Goal: Task Accomplishment & Management: Manage account settings

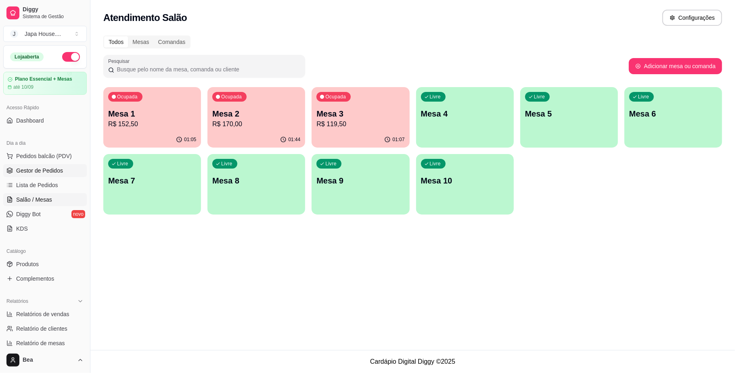
click at [47, 168] on span "Gestor de Pedidos" at bounding box center [39, 171] width 47 height 8
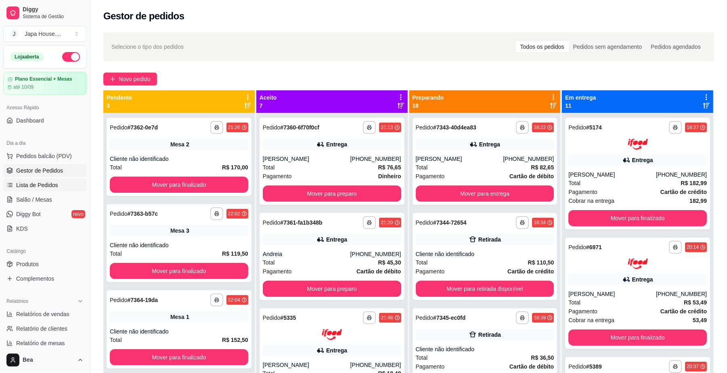
click at [56, 186] on span "Lista de Pedidos" at bounding box center [37, 185] width 42 height 8
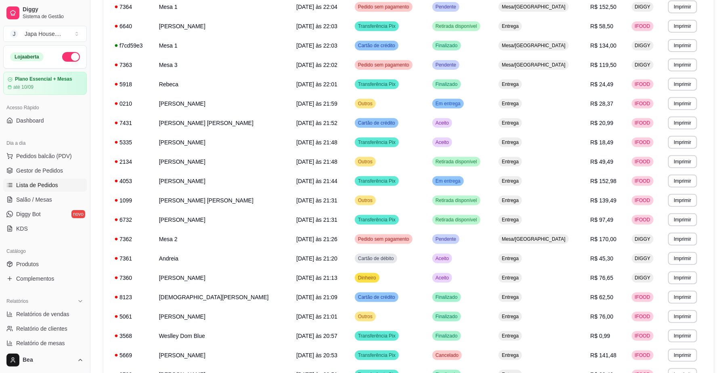
scroll to position [383, 0]
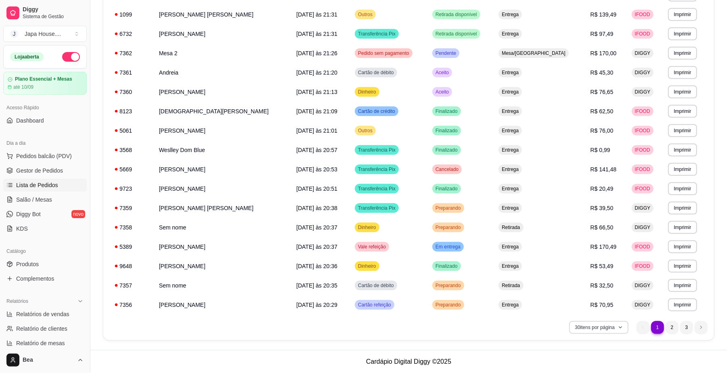
click at [613, 329] on button "30 itens por página" at bounding box center [598, 327] width 59 height 13
click at [609, 312] on span "100 pedidos" at bounding box center [599, 310] width 68 height 8
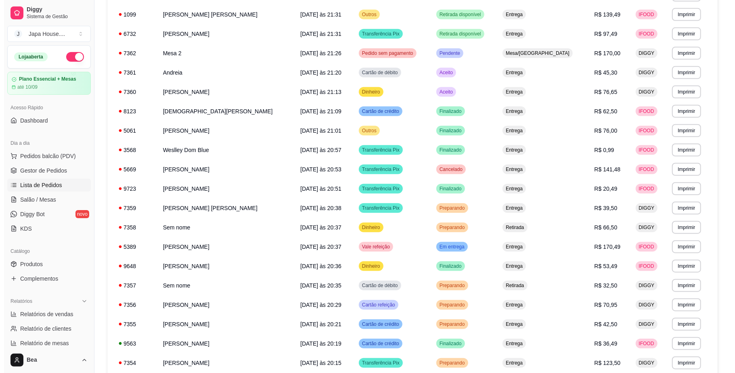
scroll to position [0, 0]
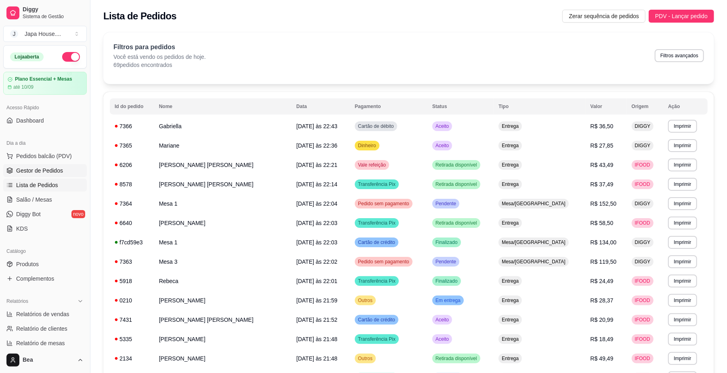
click at [57, 170] on span "Gestor de Pedidos" at bounding box center [39, 171] width 47 height 8
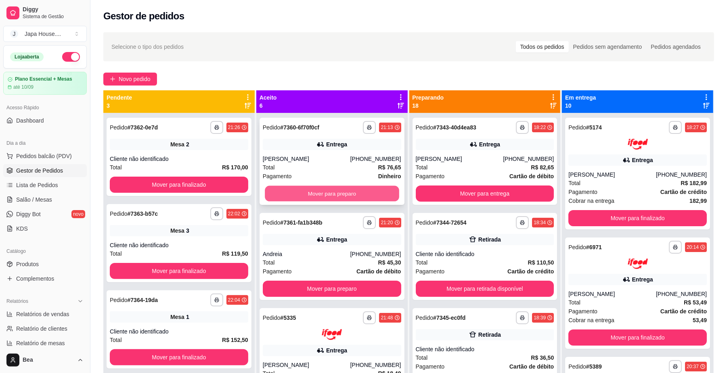
click at [329, 189] on button "Mover para preparo" at bounding box center [332, 194] width 134 height 16
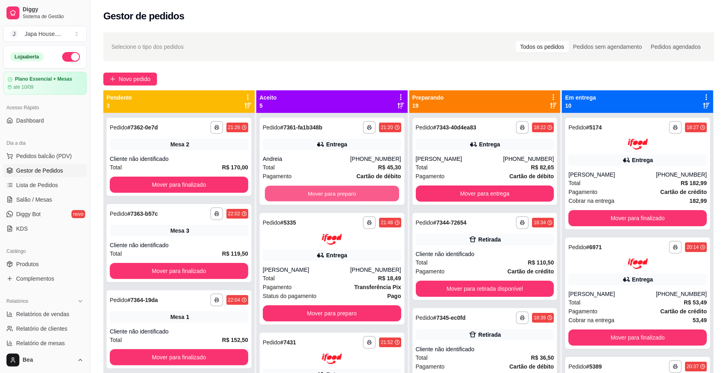
click at [329, 189] on button "Mover para preparo" at bounding box center [332, 194] width 134 height 16
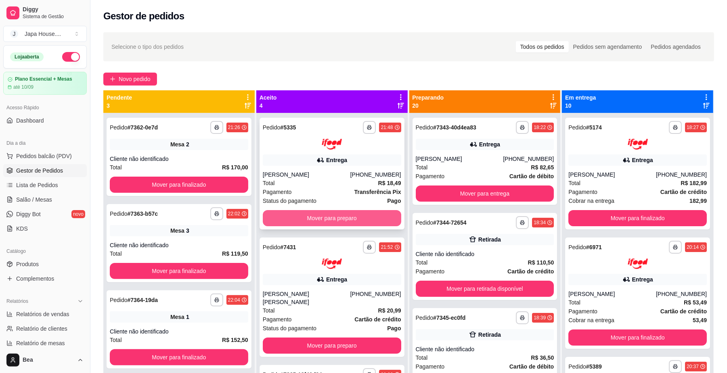
click at [335, 214] on button "Mover para preparo" at bounding box center [332, 218] width 138 height 16
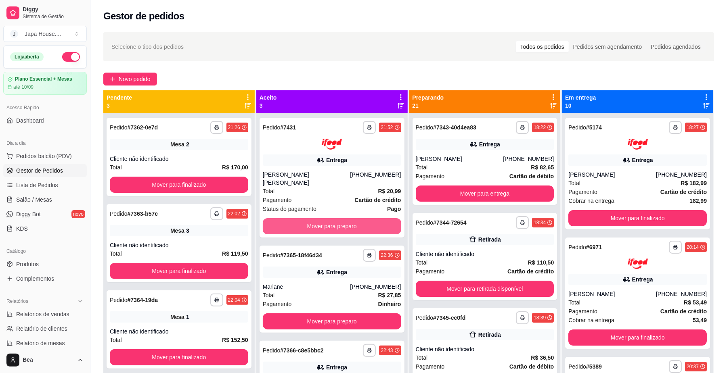
click at [336, 218] on button "Mover para preparo" at bounding box center [332, 226] width 138 height 16
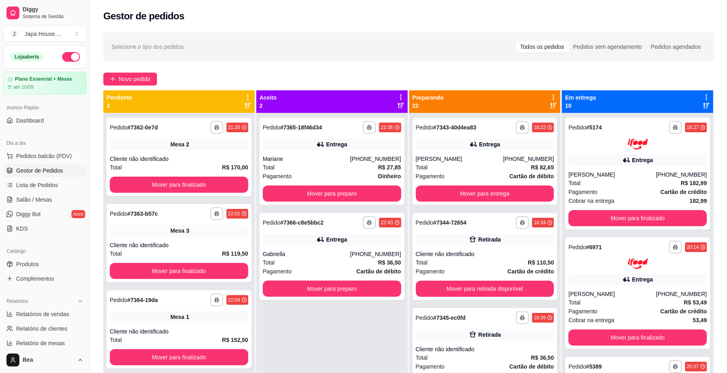
click at [336, 214] on div "**********" at bounding box center [332, 256] width 145 height 87
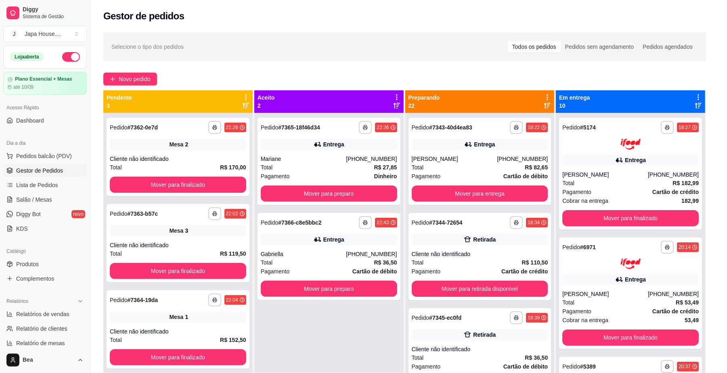
click at [337, 193] on div "feito há 37 minutos Horário do pedido [DATE] 22:43 Status do pedido ACEITO Nome…" at bounding box center [363, 185] width 218 height 270
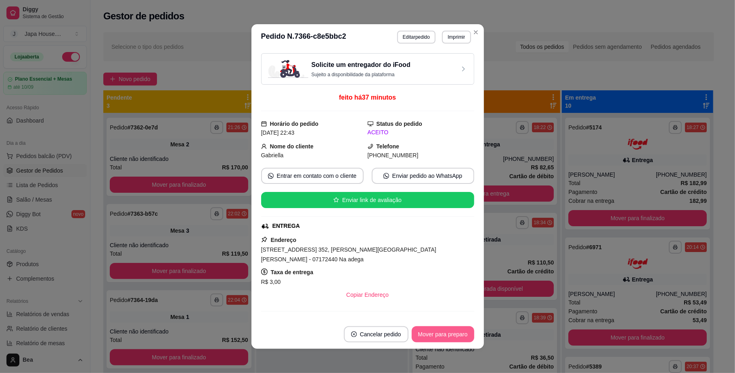
click at [456, 338] on button "Mover para preparo" at bounding box center [443, 335] width 63 height 16
click at [451, 335] on button "Mover para entrega" at bounding box center [443, 335] width 61 height 16
click at [451, 335] on button "Mover para finalizado" at bounding box center [440, 335] width 67 height 16
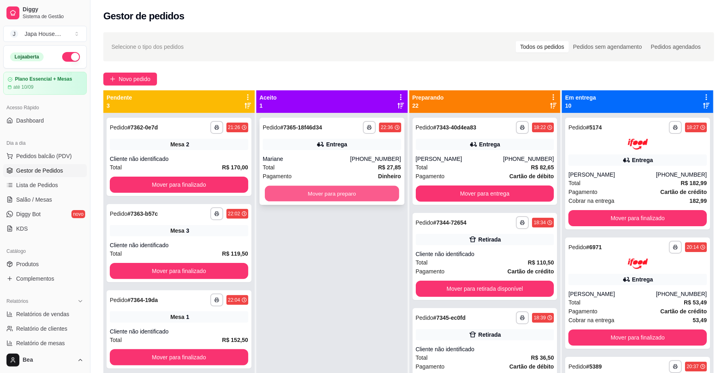
click at [362, 192] on button "Mover para preparo" at bounding box center [332, 194] width 134 height 16
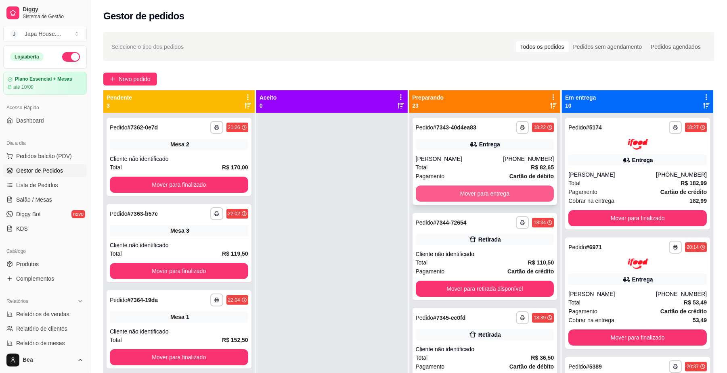
click at [462, 192] on button "Mover para entrega" at bounding box center [485, 194] width 138 height 16
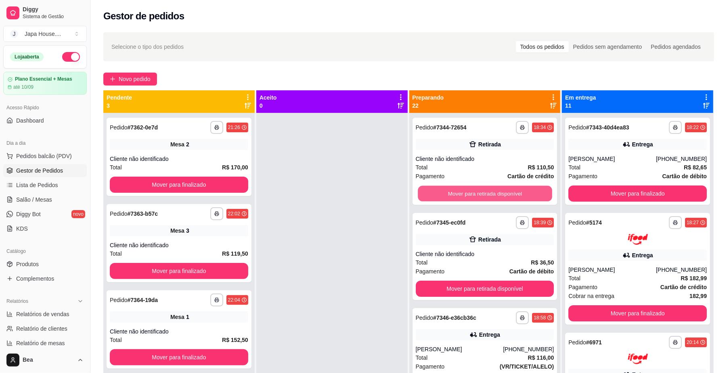
click at [462, 192] on button "Mover para retirada disponível" at bounding box center [485, 194] width 134 height 16
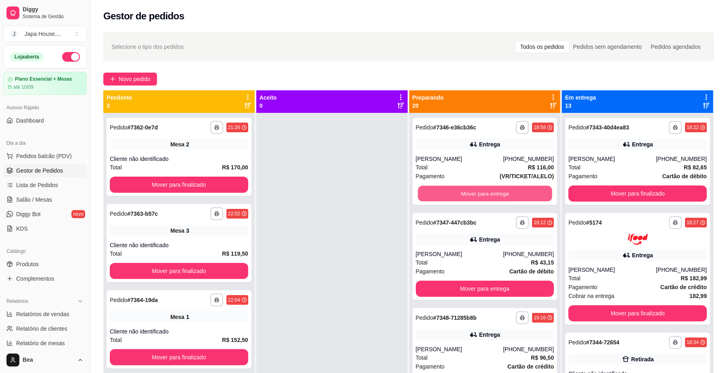
click at [462, 192] on button "Mover para entrega" at bounding box center [485, 194] width 134 height 16
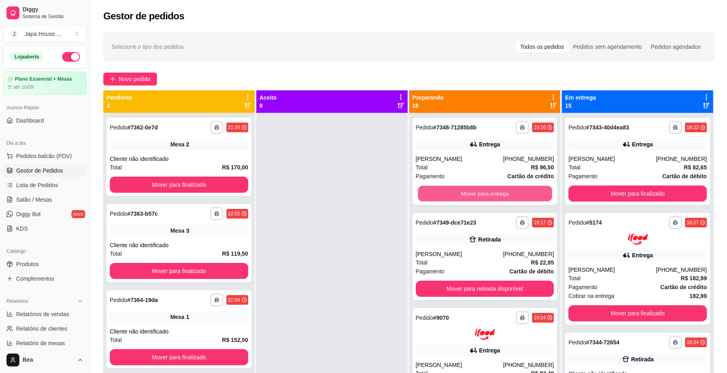
click at [462, 192] on button "Mover para entrega" at bounding box center [485, 194] width 134 height 16
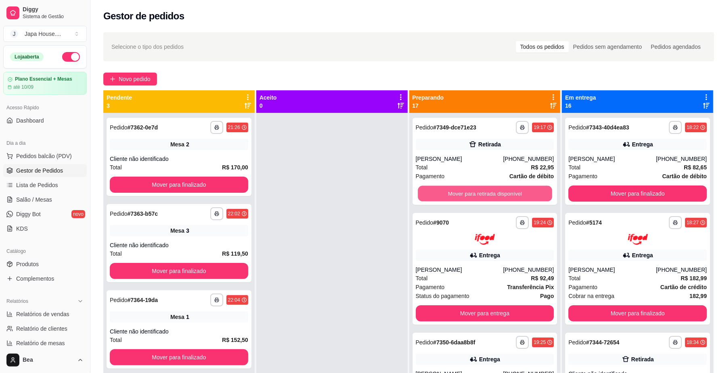
click at [462, 192] on button "Mover para retirada disponível" at bounding box center [485, 194] width 134 height 16
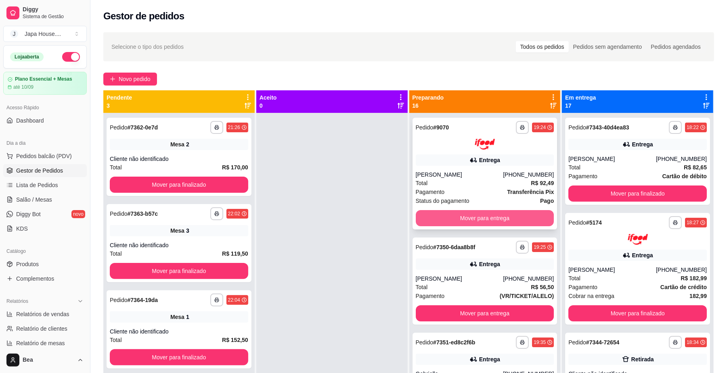
click at [467, 214] on button "Mover para entrega" at bounding box center [485, 218] width 138 height 16
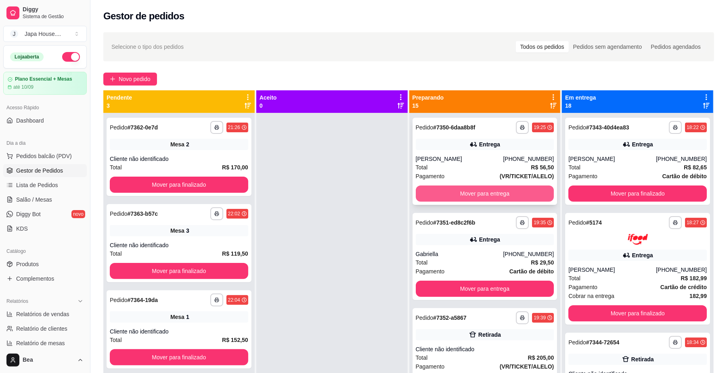
click at [480, 199] on button "Mover para entrega" at bounding box center [485, 194] width 138 height 16
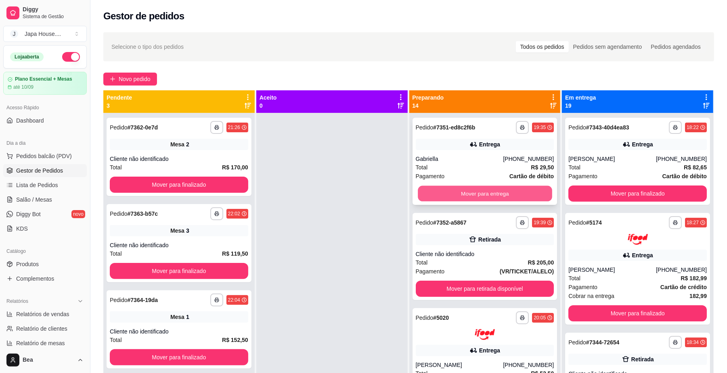
click at [482, 195] on button "Mover para entrega" at bounding box center [485, 194] width 134 height 16
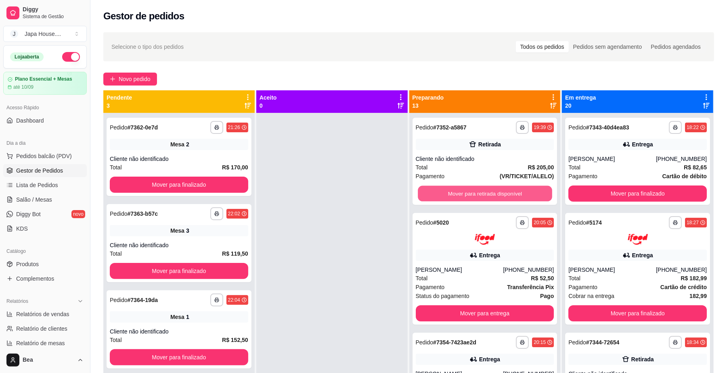
click at [482, 195] on button "Mover para retirada disponível" at bounding box center [485, 194] width 134 height 16
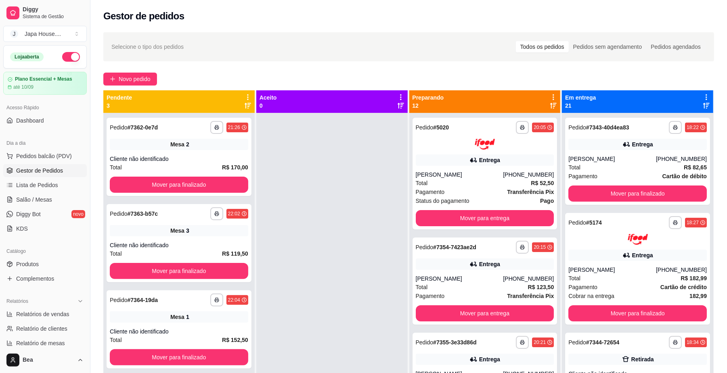
click at [482, 195] on div "Pagamento Transferência Pix" at bounding box center [485, 192] width 138 height 9
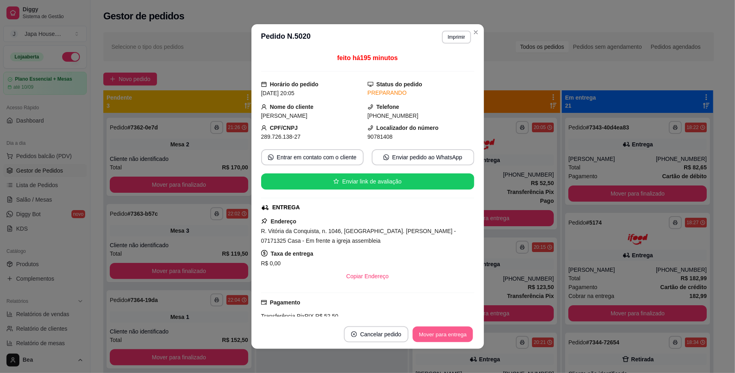
click at [432, 335] on button "Mover para entrega" at bounding box center [443, 335] width 61 height 16
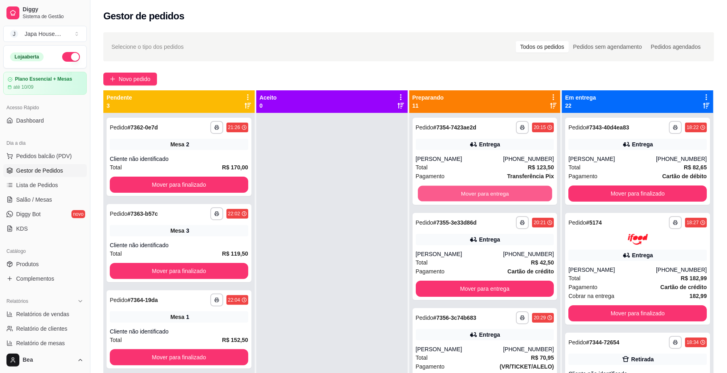
click at [525, 189] on button "Mover para entrega" at bounding box center [485, 194] width 134 height 16
click at [525, 194] on button "Mover para entrega" at bounding box center [485, 194] width 134 height 16
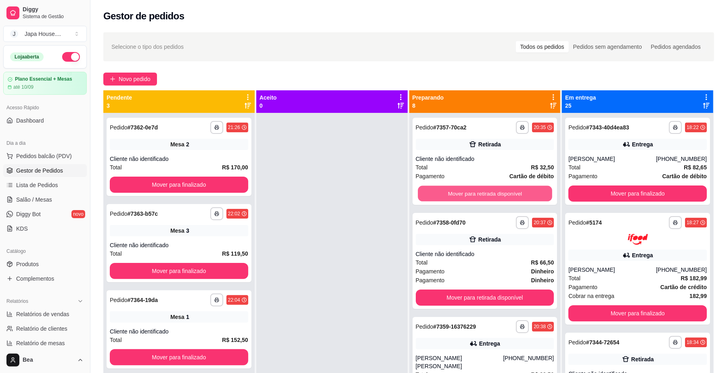
click at [525, 194] on button "Mover para retirada disponível" at bounding box center [485, 194] width 134 height 16
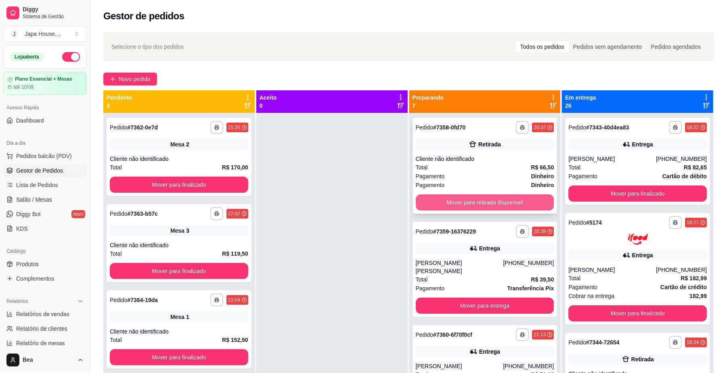
click at [525, 202] on button "Mover para retirada disponível" at bounding box center [485, 203] width 138 height 16
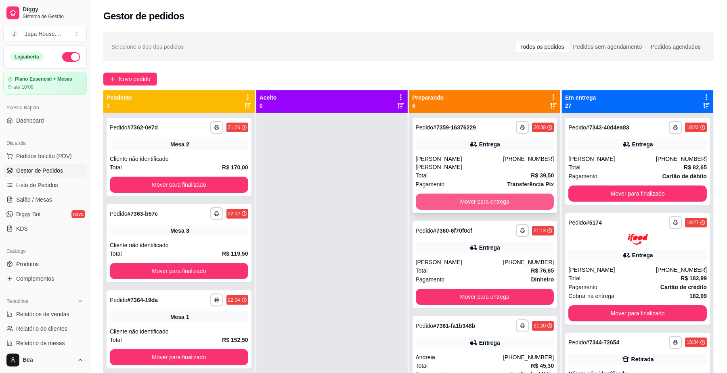
click at [523, 194] on button "Mover para entrega" at bounding box center [485, 202] width 138 height 16
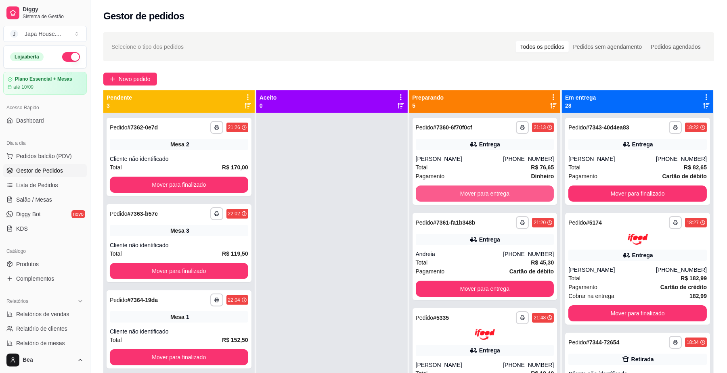
click at [523, 191] on button "Mover para entrega" at bounding box center [485, 194] width 138 height 16
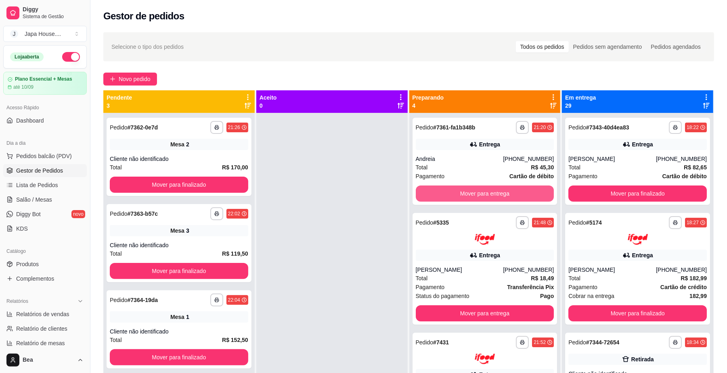
click at [523, 191] on button "Mover para entrega" at bounding box center [485, 194] width 138 height 16
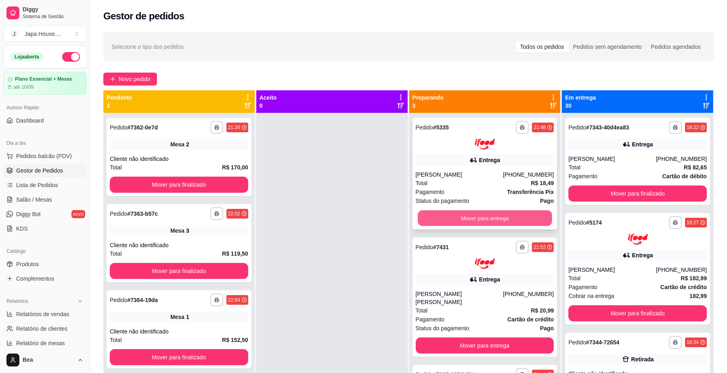
click at [519, 214] on button "Mover para entrega" at bounding box center [485, 218] width 134 height 16
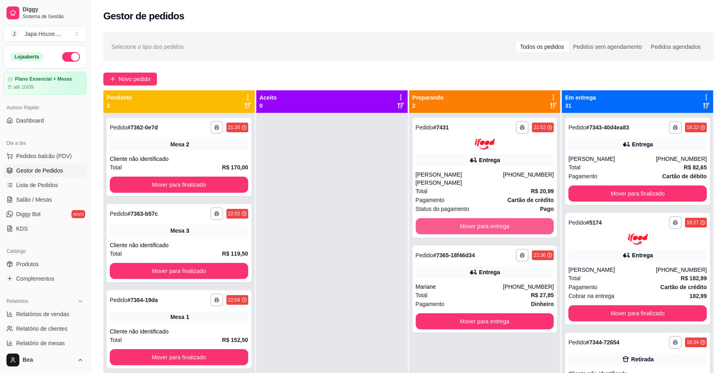
click at [519, 218] on button "Mover para entrega" at bounding box center [485, 226] width 138 height 16
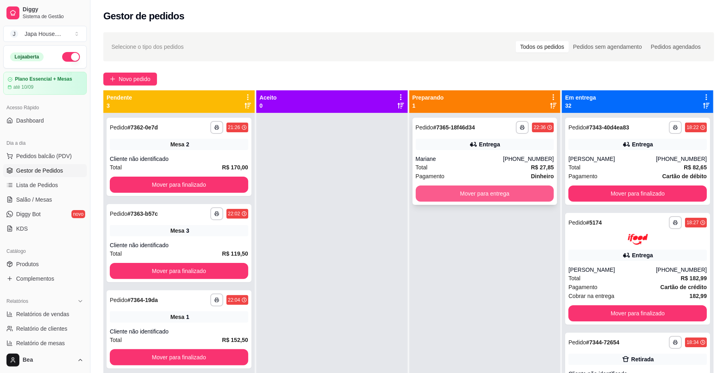
click at [517, 196] on button "Mover para entrega" at bounding box center [485, 194] width 138 height 16
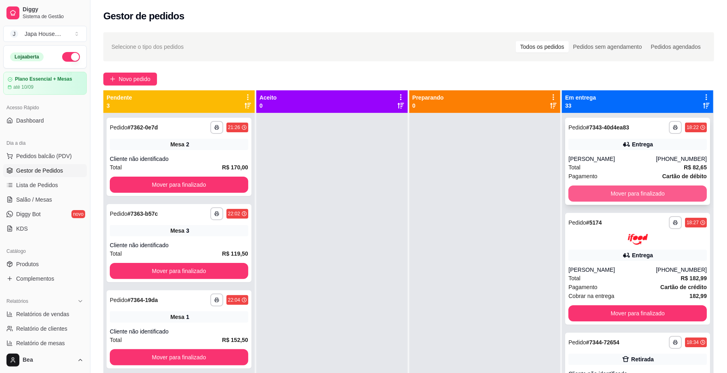
click at [591, 191] on button "Mover para finalizado" at bounding box center [637, 194] width 138 height 16
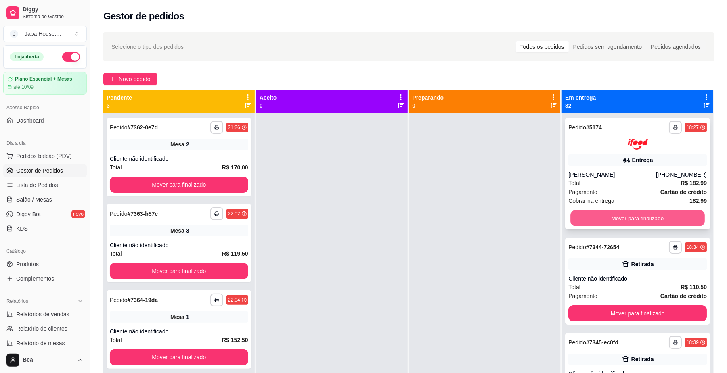
click at [597, 211] on button "Mover para finalizado" at bounding box center [637, 218] width 134 height 16
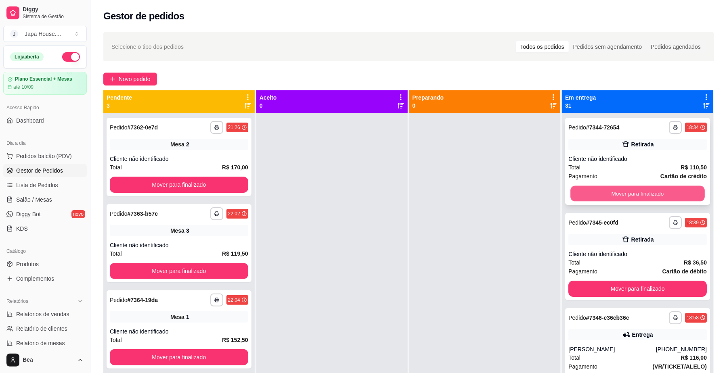
click at [592, 186] on button "Mover para finalizado" at bounding box center [637, 194] width 134 height 16
click at [593, 191] on button "Mover para finalizado" at bounding box center [637, 194] width 134 height 16
click at [593, 191] on button "Mover para finalizado" at bounding box center [637, 194] width 138 height 16
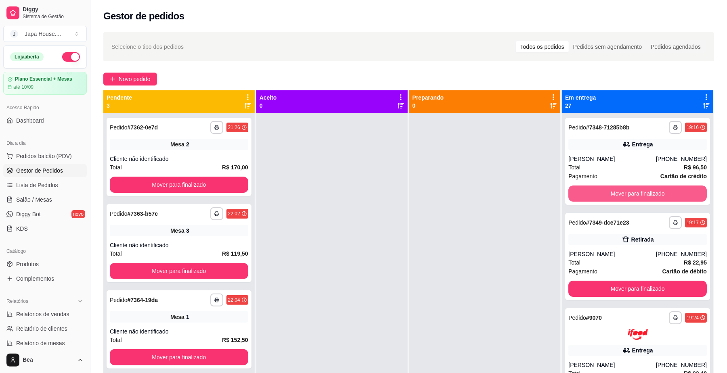
click at [593, 191] on button "Mover para finalizado" at bounding box center [637, 194] width 138 height 16
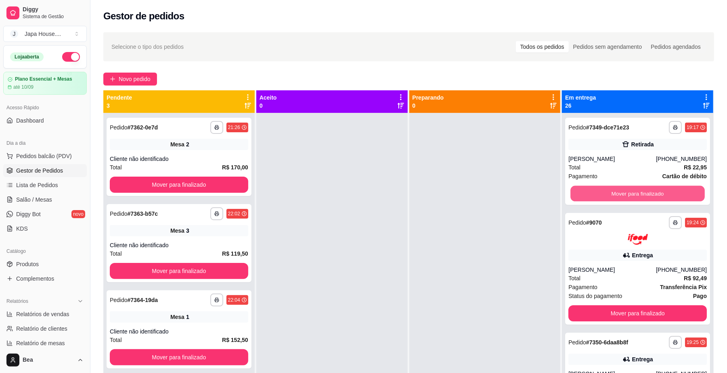
click at [593, 191] on button "Mover para finalizado" at bounding box center [637, 194] width 134 height 16
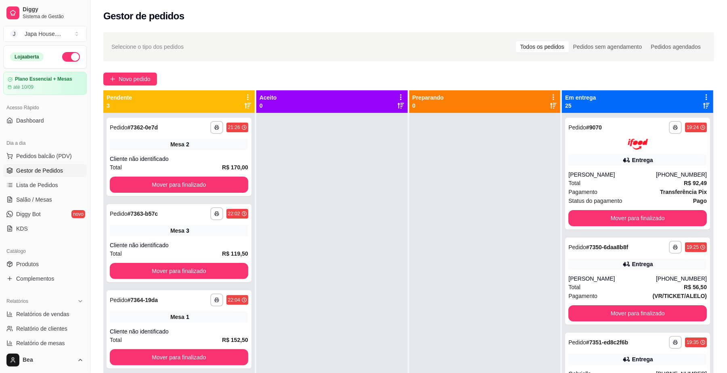
click at [593, 191] on div "Pagamento Transferência Pix" at bounding box center [637, 192] width 138 height 9
click at [600, 217] on button "Mover para finalizado" at bounding box center [644, 218] width 140 height 16
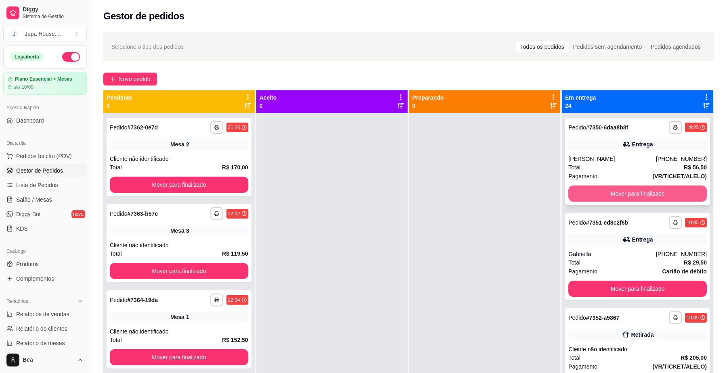
click at [605, 199] on button "Mover para finalizado" at bounding box center [637, 194] width 138 height 16
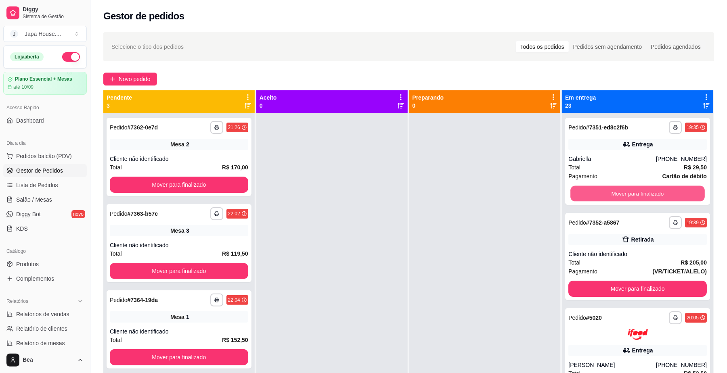
click at [614, 195] on button "Mover para finalizado" at bounding box center [637, 194] width 134 height 16
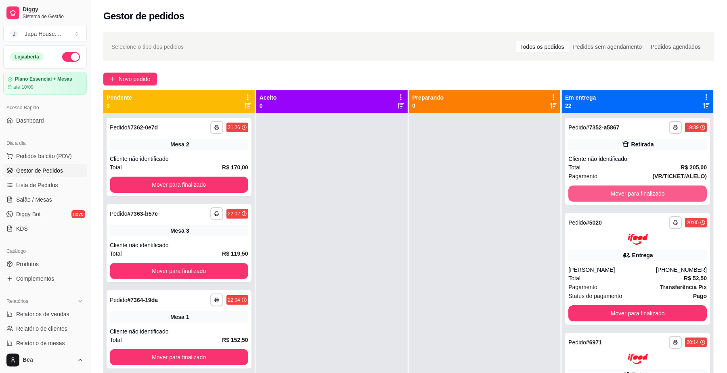
click at [630, 190] on button "Mover para finalizado" at bounding box center [637, 194] width 138 height 16
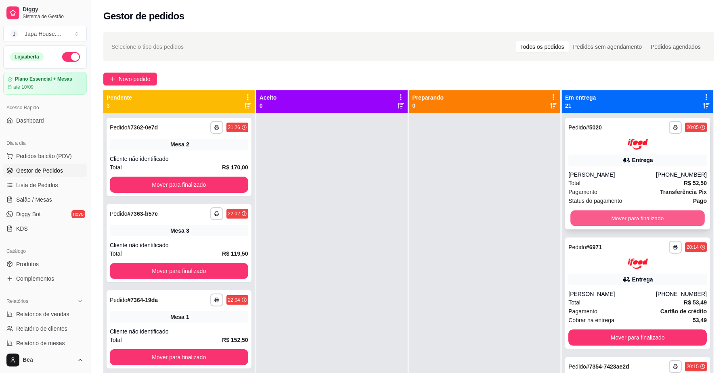
click at [632, 217] on button "Mover para finalizado" at bounding box center [637, 218] width 134 height 16
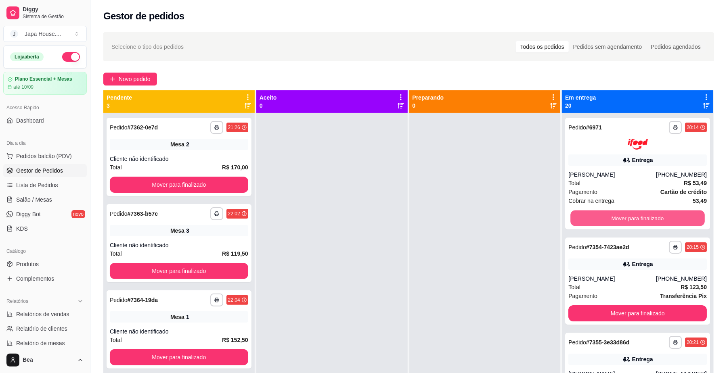
click at [632, 217] on button "Mover para finalizado" at bounding box center [637, 218] width 134 height 16
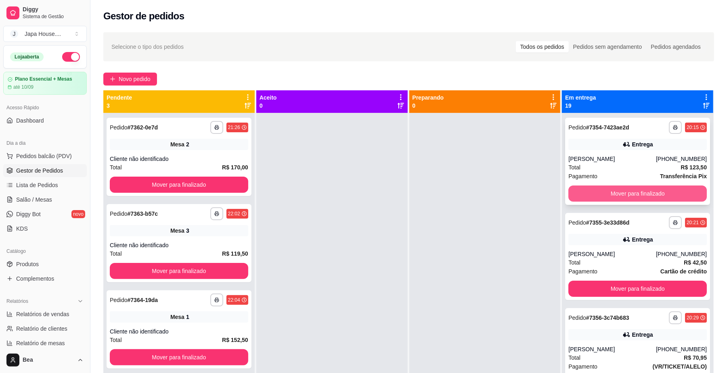
click at [630, 198] on button "Mover para finalizado" at bounding box center [637, 194] width 138 height 16
click at [630, 198] on button "Mover para finalizado" at bounding box center [637, 194] width 134 height 16
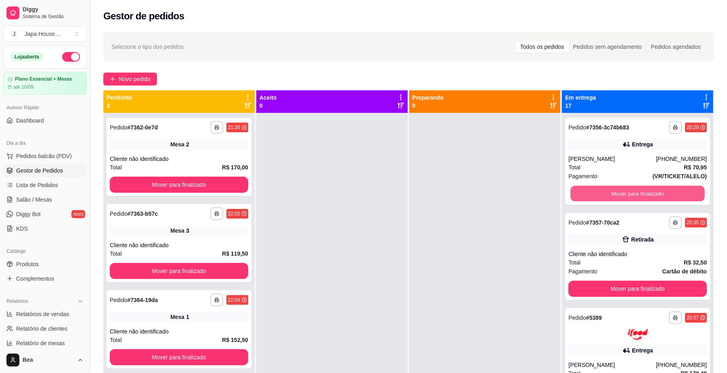
click at [630, 198] on button "Mover para finalizado" at bounding box center [637, 194] width 134 height 16
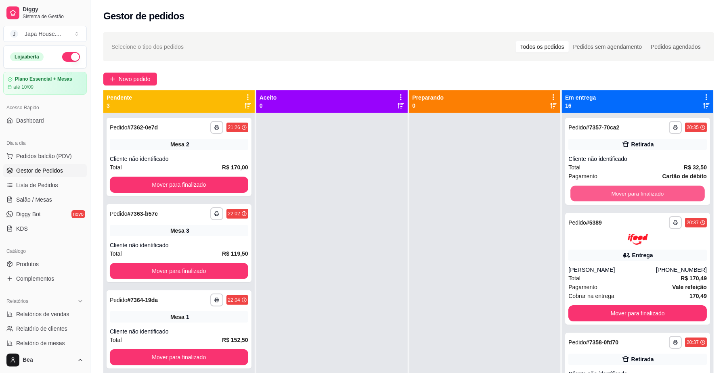
click at [630, 198] on button "Mover para finalizado" at bounding box center [637, 194] width 134 height 16
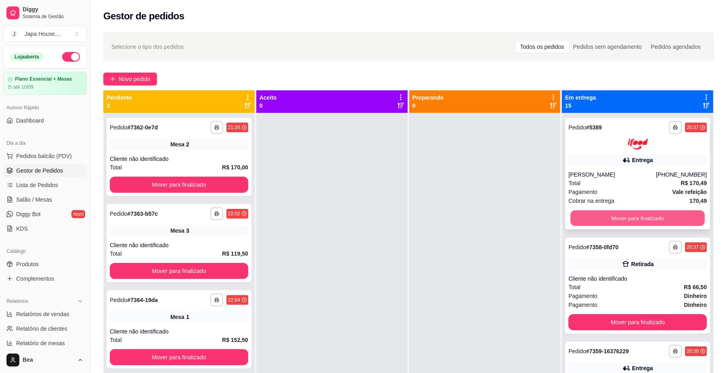
click at [631, 212] on button "Mover para finalizado" at bounding box center [637, 218] width 134 height 16
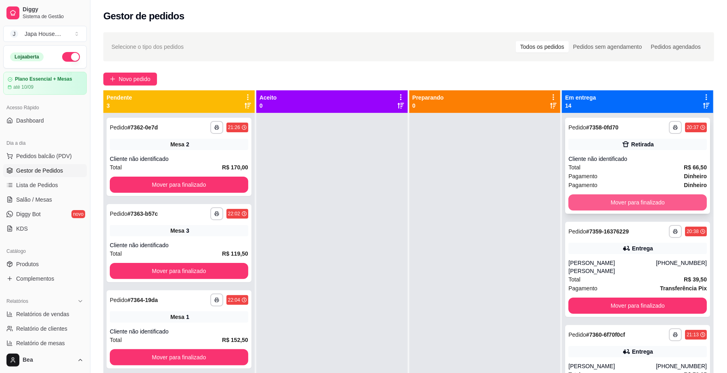
click at [636, 204] on button "Mover para finalizado" at bounding box center [637, 203] width 138 height 16
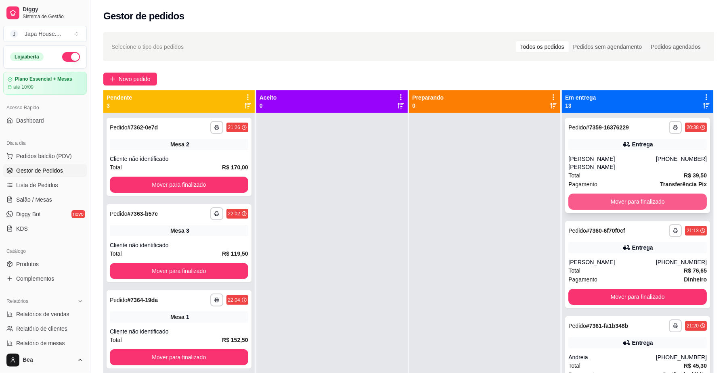
click at [638, 196] on button "Mover para finalizado" at bounding box center [637, 202] width 138 height 16
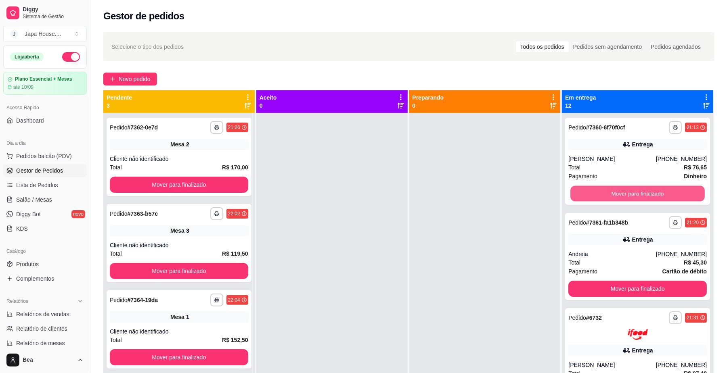
click at [638, 196] on button "Mover para finalizado" at bounding box center [637, 194] width 134 height 16
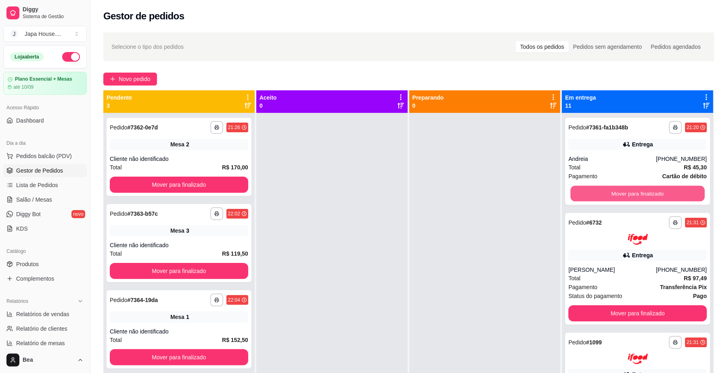
click at [638, 196] on button "Mover para finalizado" at bounding box center [637, 194] width 134 height 16
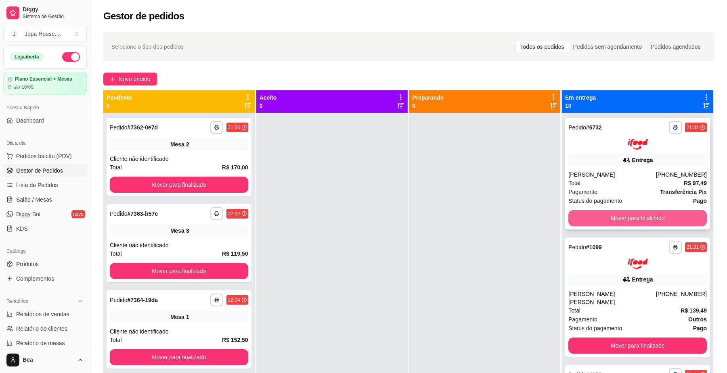
click at [646, 215] on button "Mover para finalizado" at bounding box center [637, 218] width 138 height 16
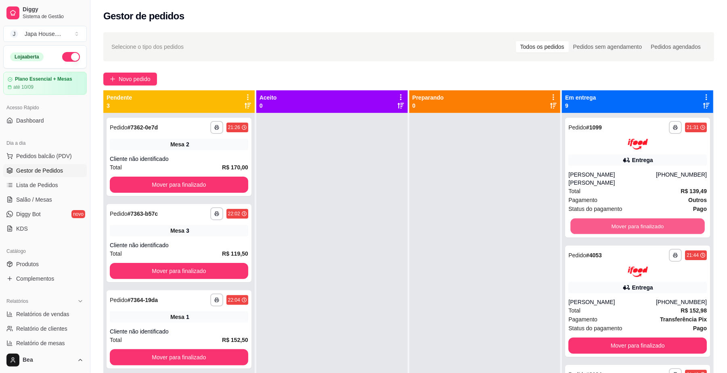
click at [646, 218] on button "Mover para finalizado" at bounding box center [637, 226] width 134 height 16
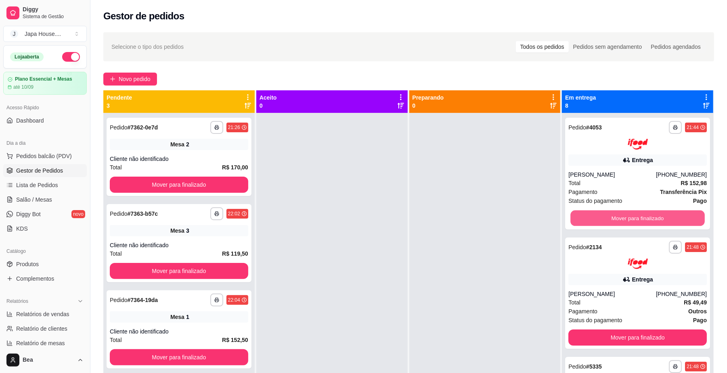
click at [646, 215] on button "Mover para finalizado" at bounding box center [637, 218] width 134 height 16
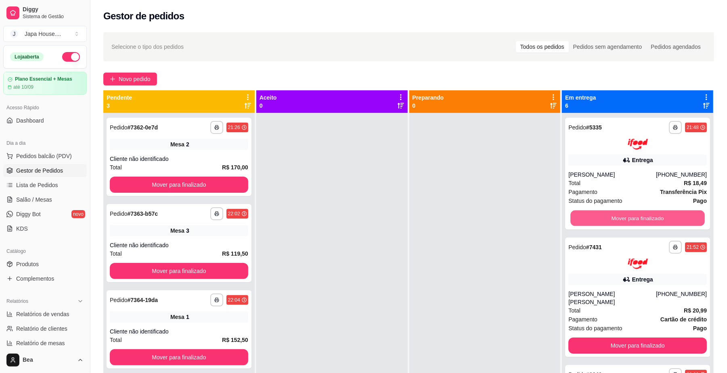
click at [646, 215] on button "Mover para finalizado" at bounding box center [637, 218] width 134 height 16
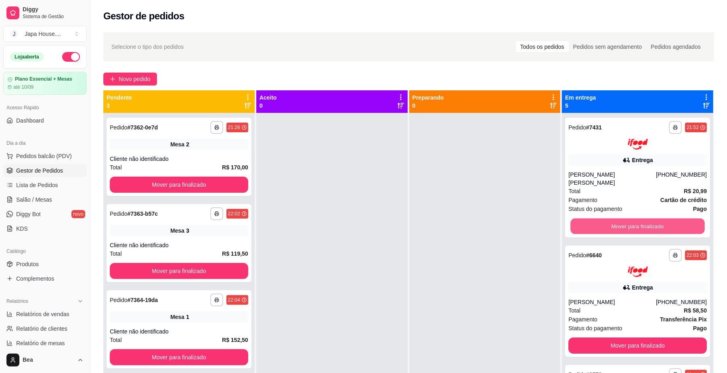
click at [646, 218] on button "Mover para finalizado" at bounding box center [637, 226] width 134 height 16
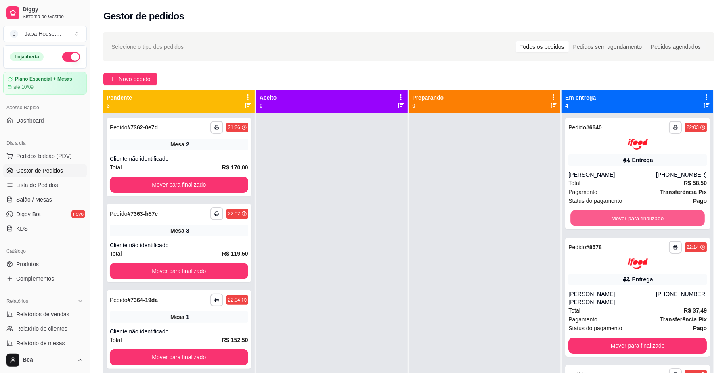
click at [646, 215] on button "Mover para finalizado" at bounding box center [637, 218] width 134 height 16
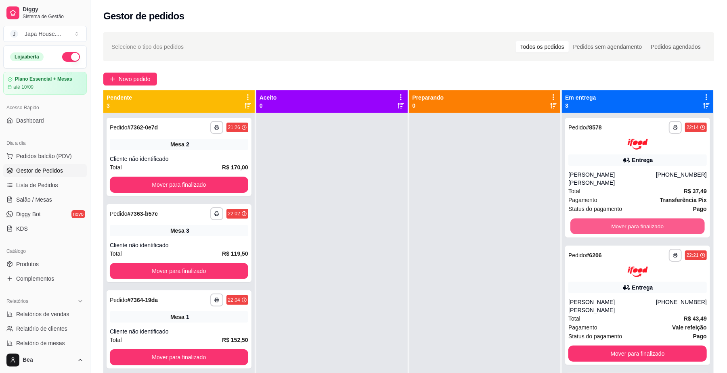
click at [646, 218] on button "Mover para finalizado" at bounding box center [637, 226] width 134 height 16
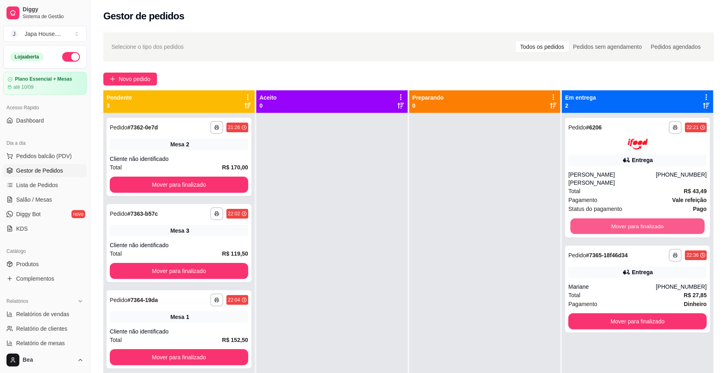
click at [646, 218] on button "Mover para finalizado" at bounding box center [637, 226] width 134 height 16
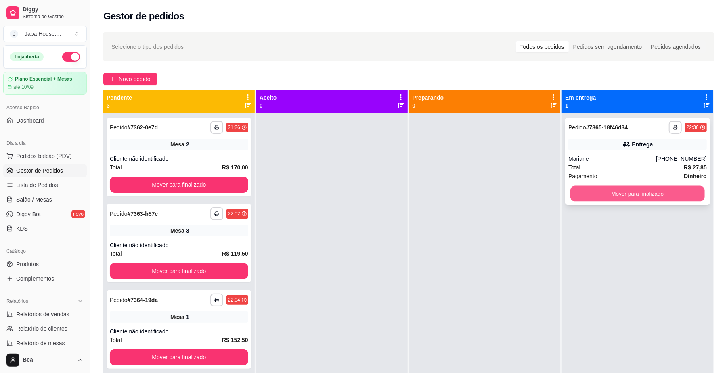
click at [646, 197] on button "Mover para finalizado" at bounding box center [637, 194] width 134 height 16
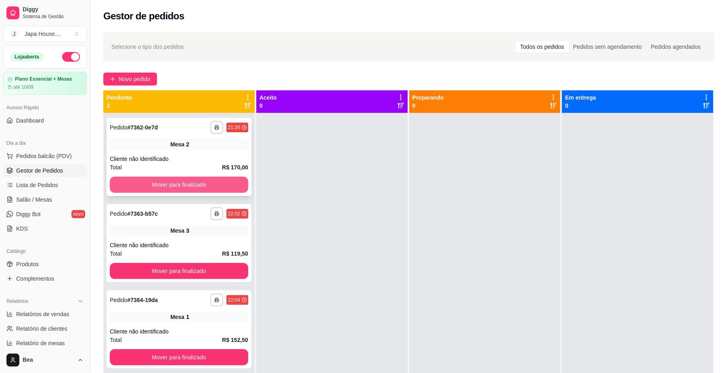
click at [214, 188] on button "Mover para finalizado" at bounding box center [179, 185] width 138 height 16
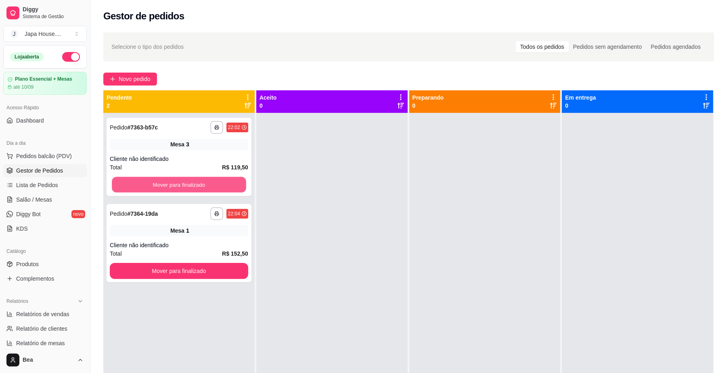
click at [214, 188] on button "Mover para finalizado" at bounding box center [179, 185] width 134 height 16
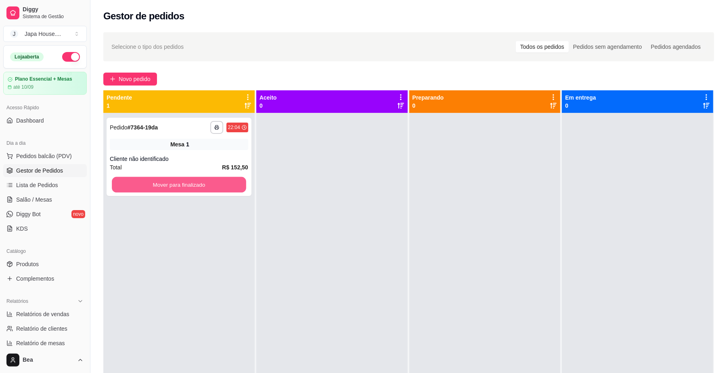
click at [214, 188] on button "Mover para finalizado" at bounding box center [179, 185] width 134 height 16
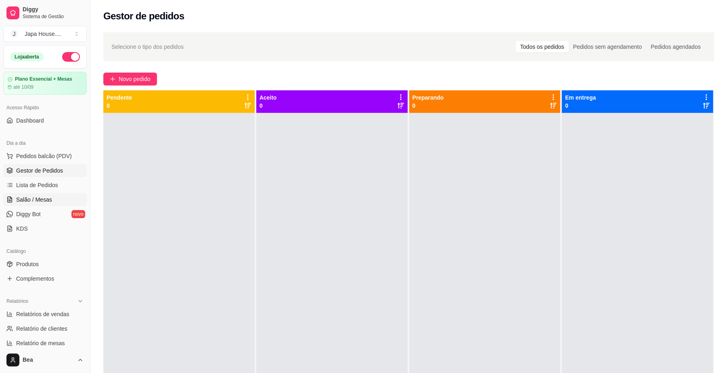
click at [65, 202] on link "Salão / Mesas" at bounding box center [45, 199] width 84 height 13
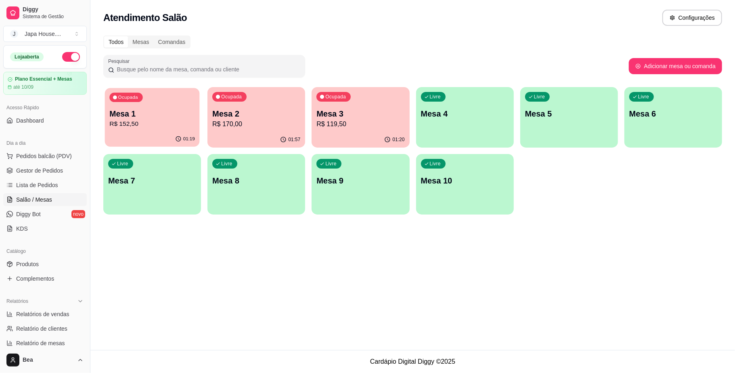
click at [146, 134] on div "01:19" at bounding box center [152, 139] width 95 height 15
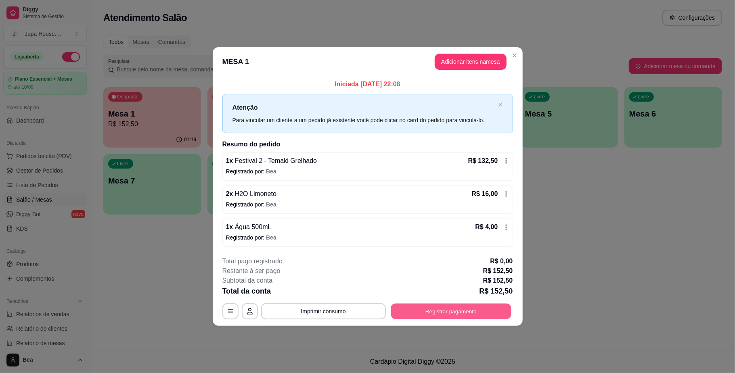
click at [438, 309] on button "Registrar pagamento" at bounding box center [451, 312] width 120 height 16
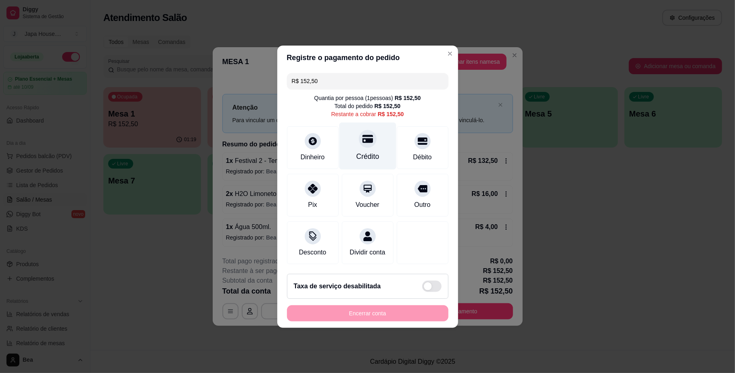
click at [366, 154] on div "Crédito" at bounding box center [367, 156] width 23 height 10
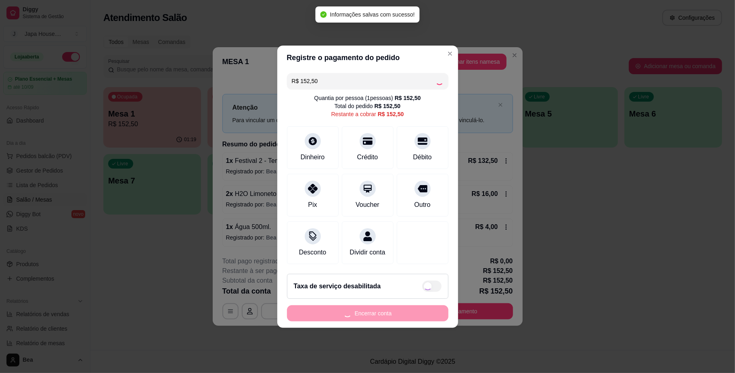
type input "R$ 0,00"
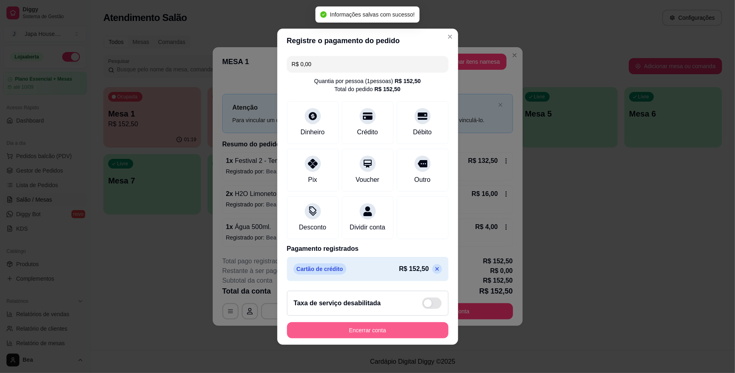
click at [388, 337] on button "Encerrar conta" at bounding box center [367, 330] width 161 height 16
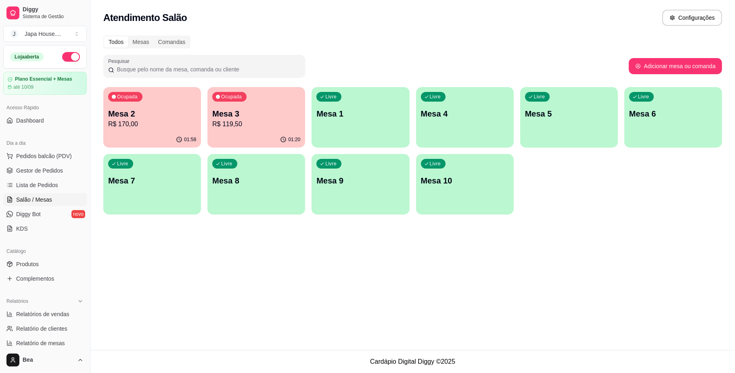
click at [155, 113] on p "Mesa 2" at bounding box center [152, 113] width 88 height 11
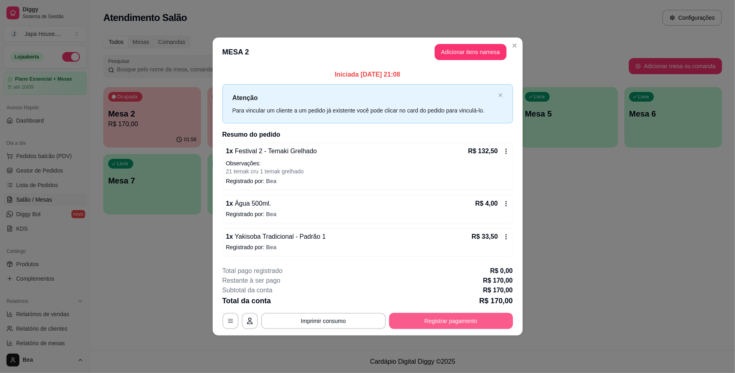
click at [432, 320] on button "Registrar pagamento" at bounding box center [451, 321] width 124 height 16
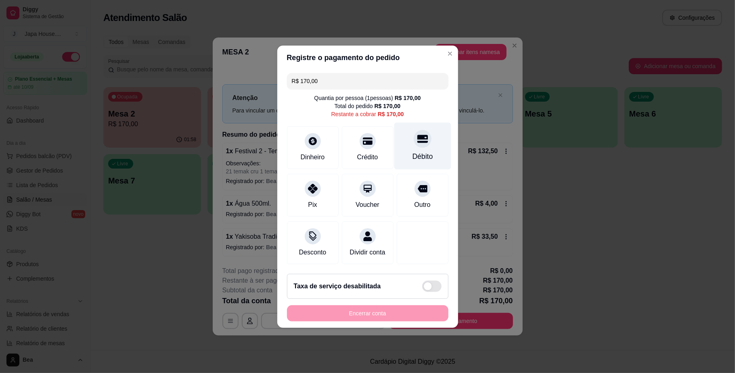
click at [412, 152] on div "Débito" at bounding box center [422, 156] width 21 height 10
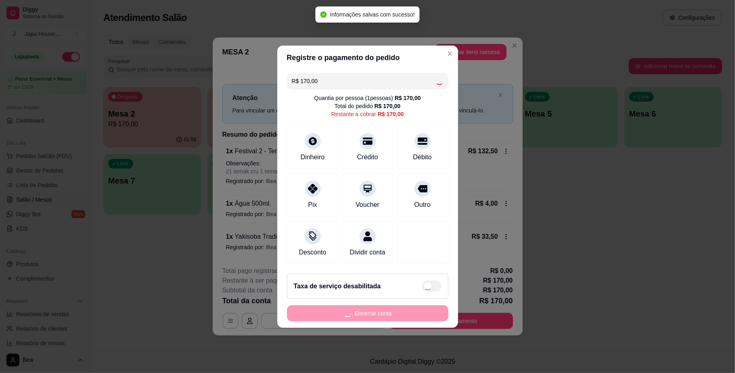
type input "R$ 0,00"
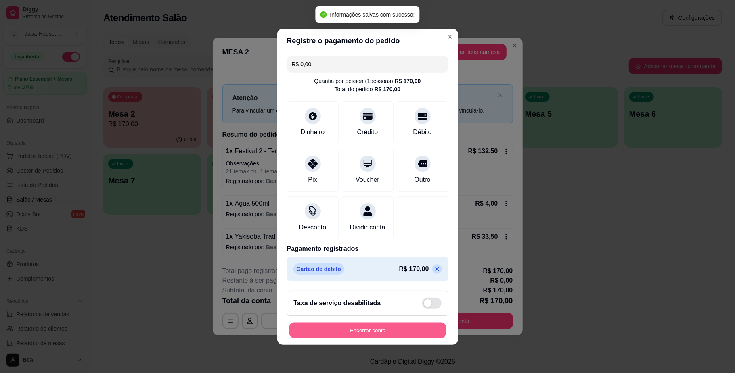
click at [383, 332] on button "Encerrar conta" at bounding box center [367, 330] width 157 height 16
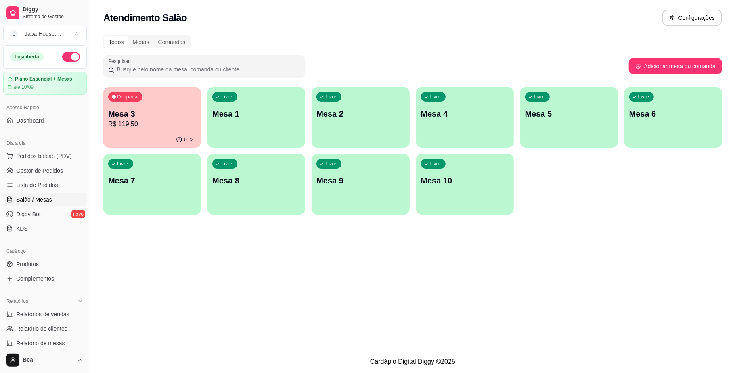
click at [155, 116] on p "Mesa 3" at bounding box center [152, 113] width 88 height 11
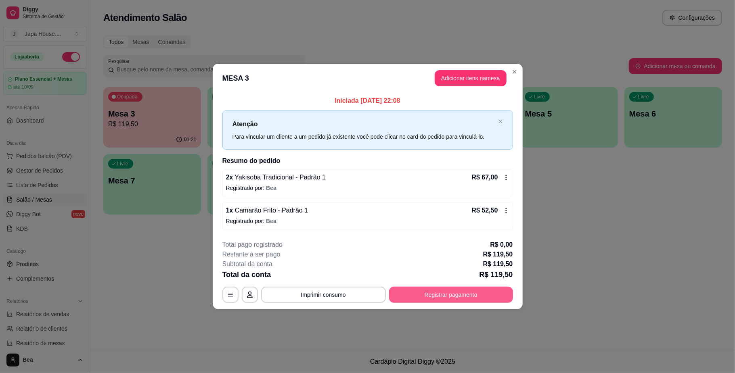
click at [468, 296] on button "Registrar pagamento" at bounding box center [451, 295] width 124 height 16
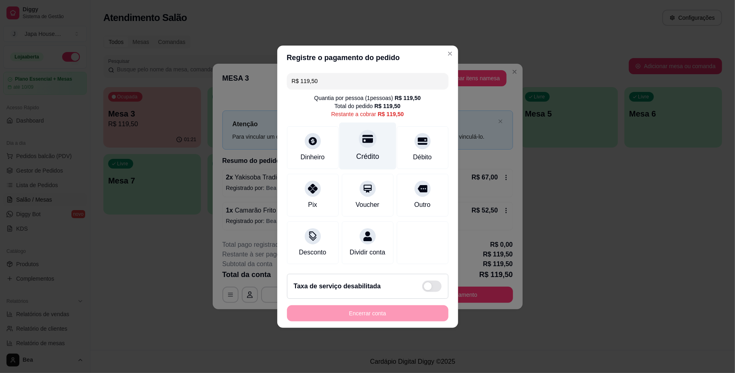
click at [356, 151] on div "Crédito" at bounding box center [367, 156] width 23 height 10
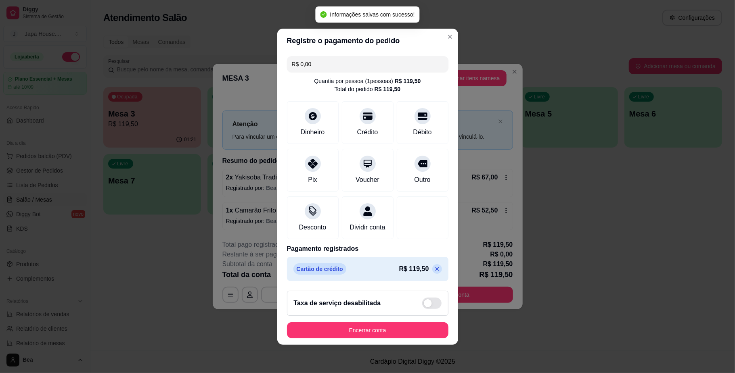
type input "R$ 0,00"
click at [419, 328] on button "Encerrar conta" at bounding box center [367, 330] width 157 height 16
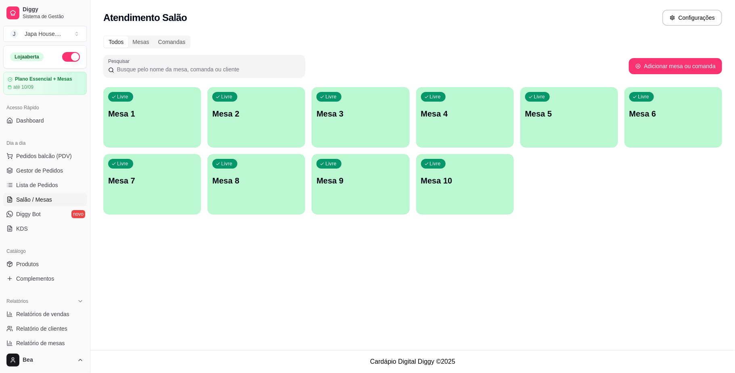
drag, startPoint x: 88, startPoint y: 200, endPoint x: 94, endPoint y: 245, distance: 44.8
click at [94, 245] on div "Diggy Sistema de Gestão J Japa House. ... Loja aberta Plano Essencial + Mesas a…" at bounding box center [367, 186] width 735 height 373
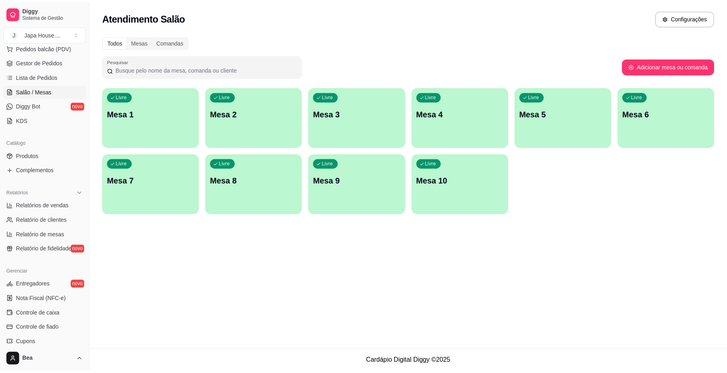
scroll to position [122, 0]
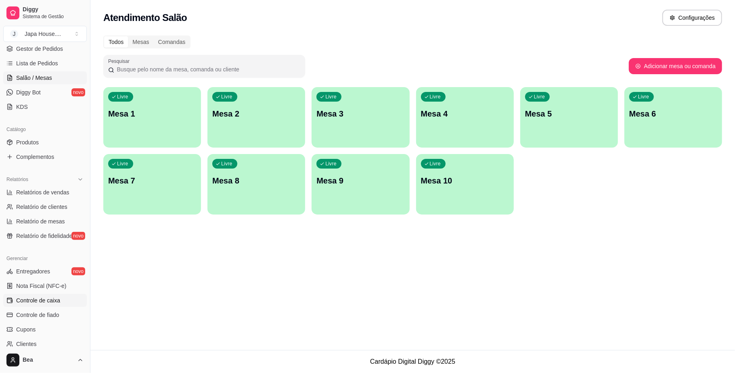
click at [44, 298] on span "Controle de caixa" at bounding box center [38, 301] width 44 height 8
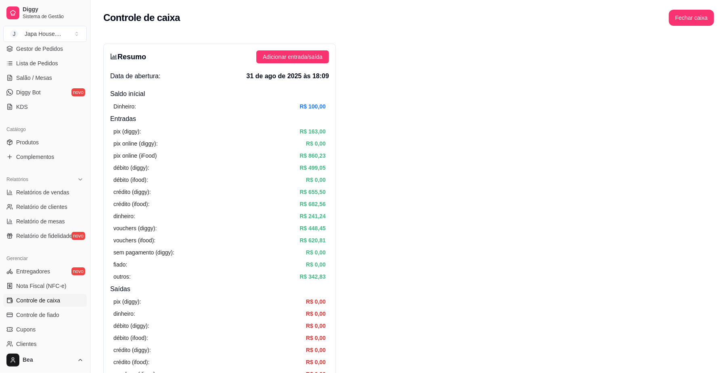
scroll to position [144, 0]
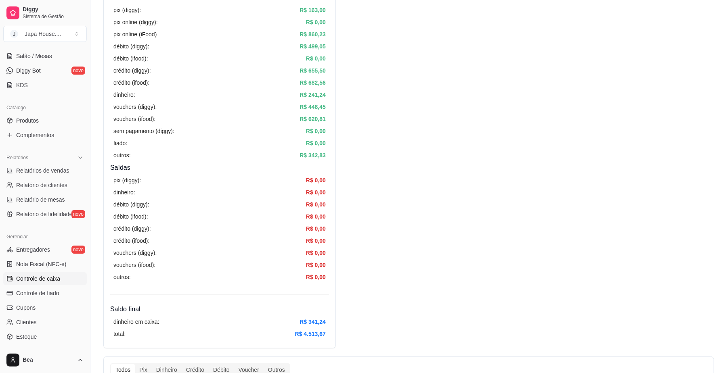
scroll to position [151, 0]
